Goal: Information Seeking & Learning: Find specific fact

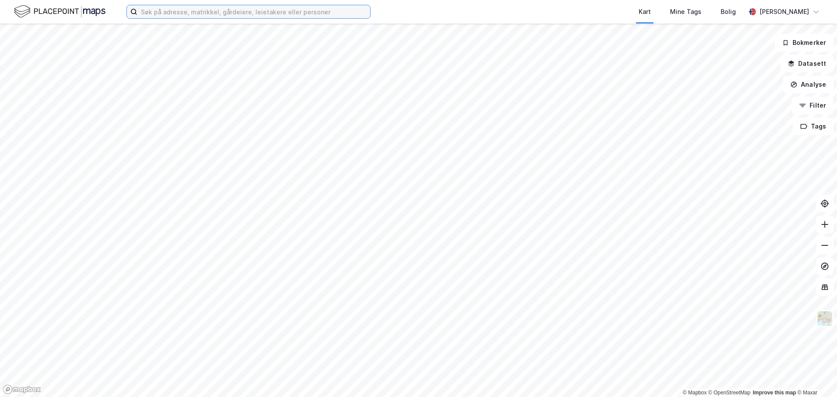
click at [179, 12] on input at bounding box center [253, 11] width 233 height 13
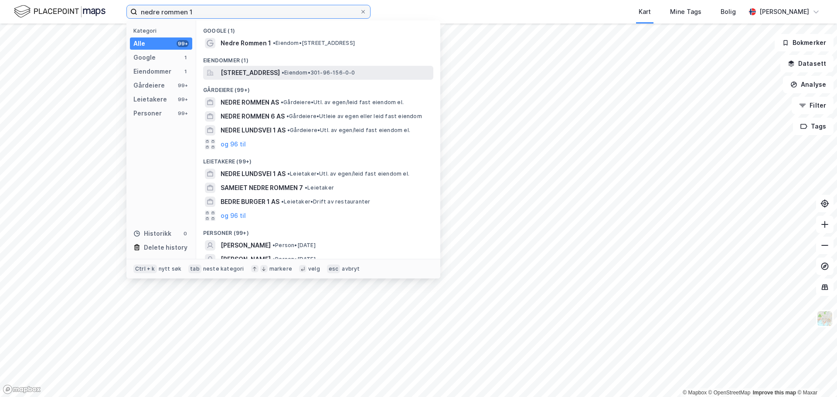
type input "nedre rommen 1"
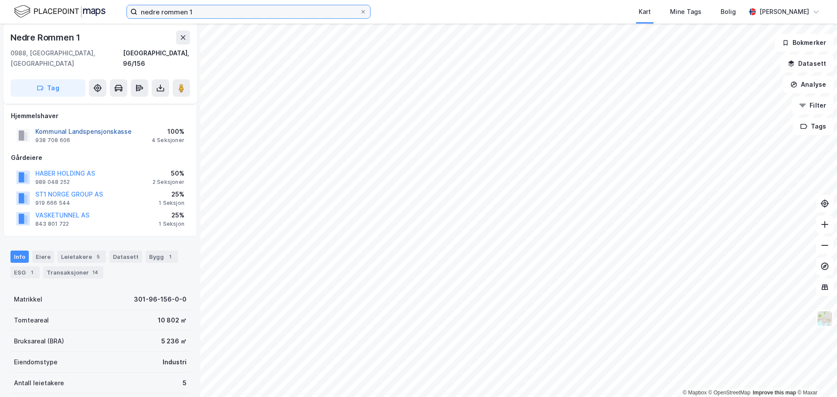
scroll to position [131, 0]
